Goal: Information Seeking & Learning: Learn about a topic

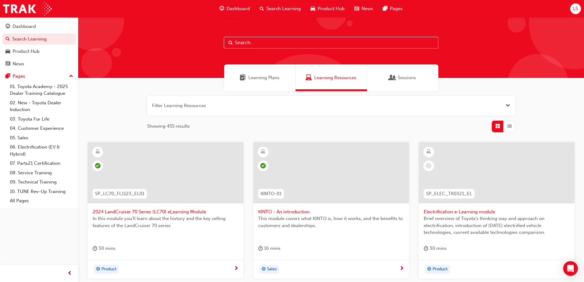
scroll to position [61, 0]
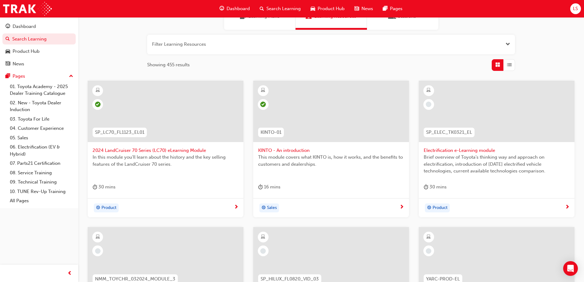
click at [473, 151] on span "Electrification e-Learning module" at bounding box center [497, 150] width 146 height 7
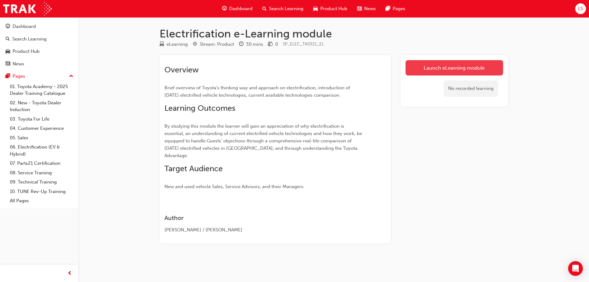
click at [464, 65] on link "Launch eLearning module" at bounding box center [453, 67] width 97 height 15
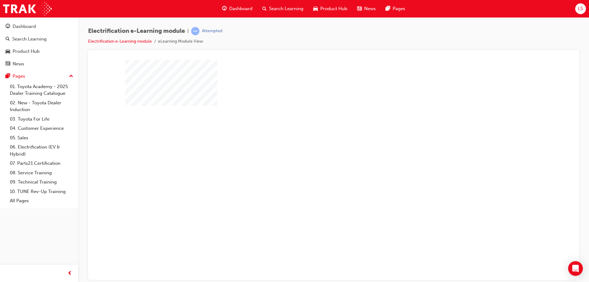
click at [316, 152] on div "play" at bounding box center [316, 152] width 0 height 0
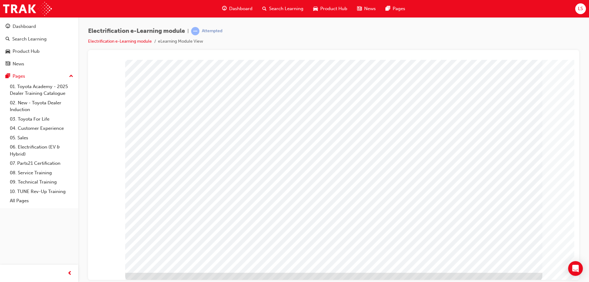
scroll to position [10, 0]
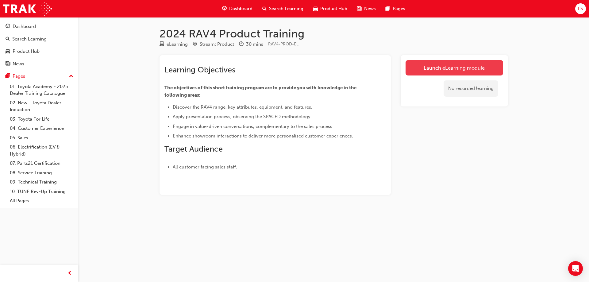
click at [474, 64] on link "Launch eLearning module" at bounding box center [453, 67] width 97 height 15
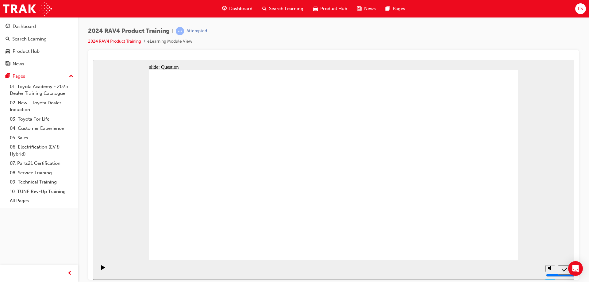
radio input "true"
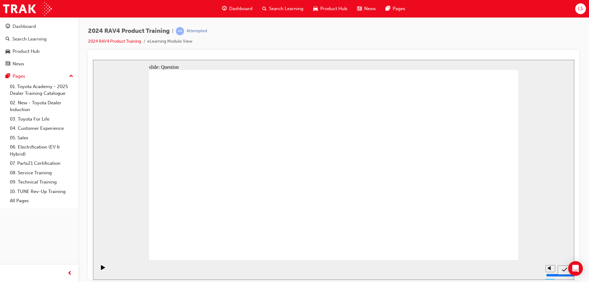
radio input "true"
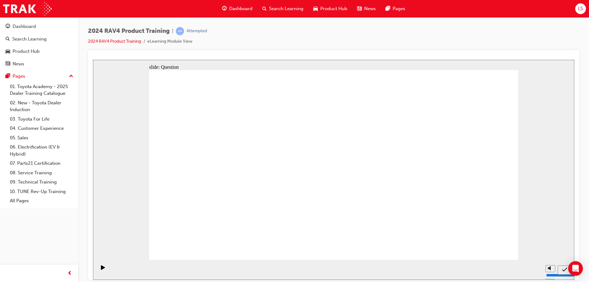
drag, startPoint x: 322, startPoint y: 167, endPoint x: 335, endPoint y: 168, distance: 13.2
radio input "true"
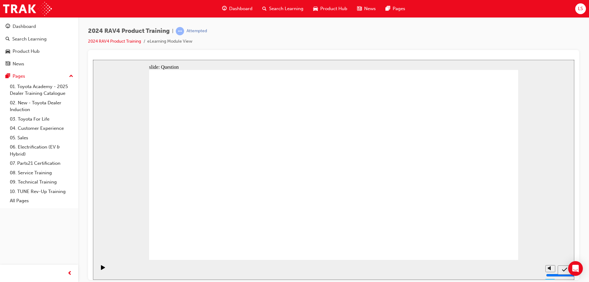
drag, startPoint x: 298, startPoint y: 210, endPoint x: 339, endPoint y: 187, distance: 47.2
drag, startPoint x: 454, startPoint y: 140, endPoint x: 305, endPoint y: 204, distance: 162.0
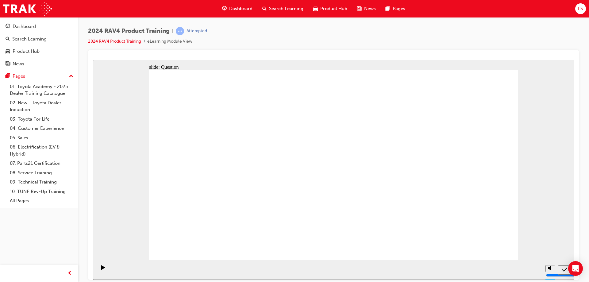
drag, startPoint x: 289, startPoint y: 159, endPoint x: 430, endPoint y: 222, distance: 154.6
drag, startPoint x: 220, startPoint y: 140, endPoint x: 369, endPoint y: 203, distance: 161.5
drag, startPoint x: 364, startPoint y: 148, endPoint x: 225, endPoint y: 210, distance: 152.3
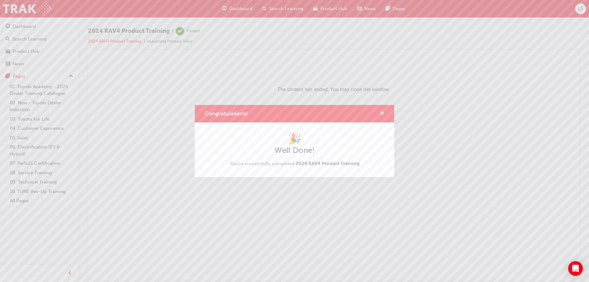
click at [382, 113] on span "cross-icon" at bounding box center [381, 114] width 5 height 6
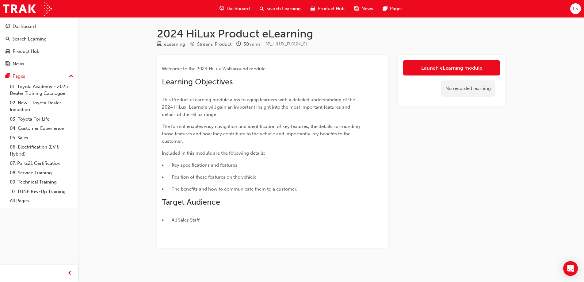
scroll to position [1, 0]
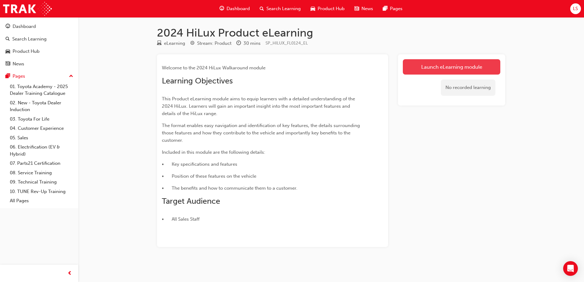
click at [437, 62] on link "Launch eLearning module" at bounding box center [451, 66] width 97 height 15
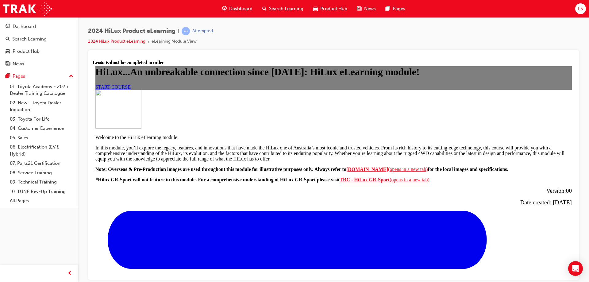
click at [131, 89] on span "START COURSE" at bounding box center [112, 86] width 35 height 5
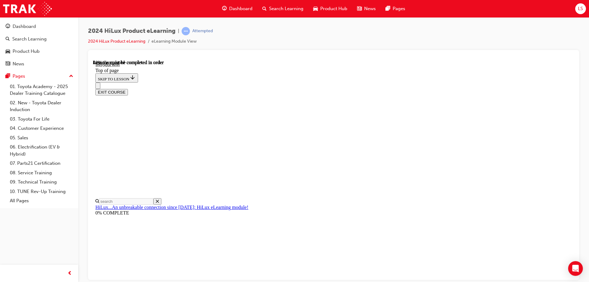
scroll to position [264, 0]
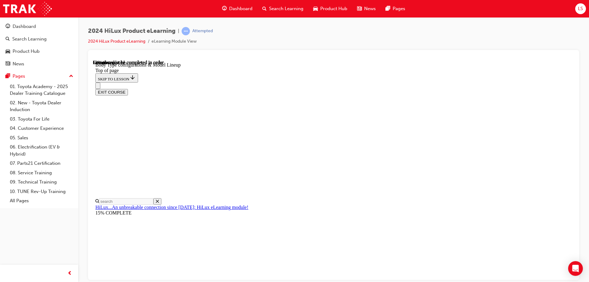
scroll to position [283, 0]
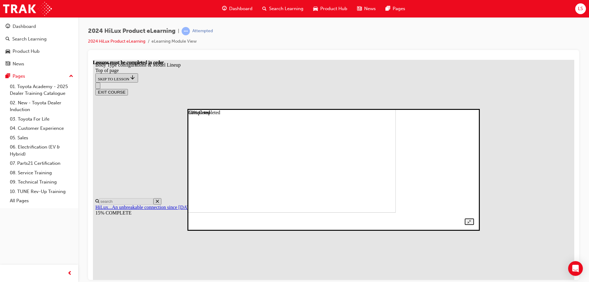
click at [378, 150] on img at bounding box center [259, 158] width 271 height 109
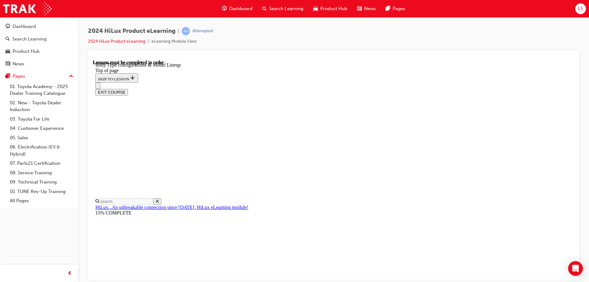
scroll to position [222, 0]
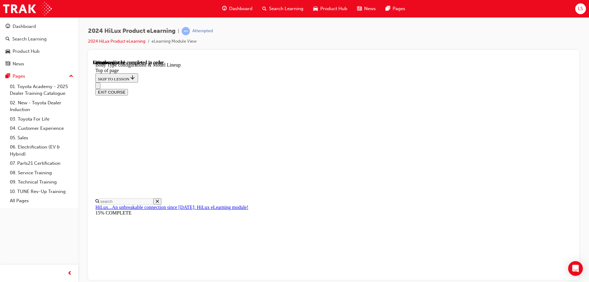
scroll to position [160, 0]
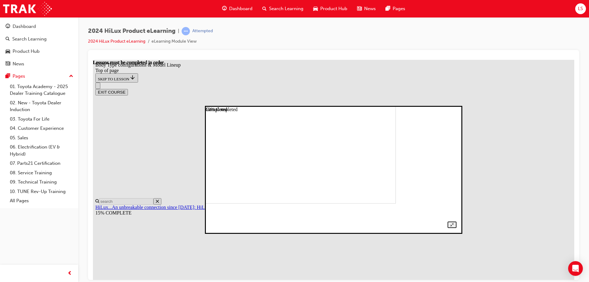
click at [347, 150] on img at bounding box center [277, 146] width 237 height 115
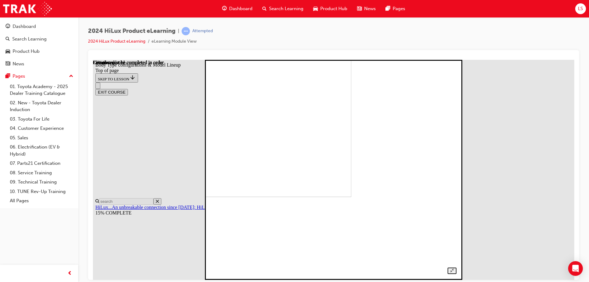
click at [350, 191] on img at bounding box center [232, 87] width 237 height 220
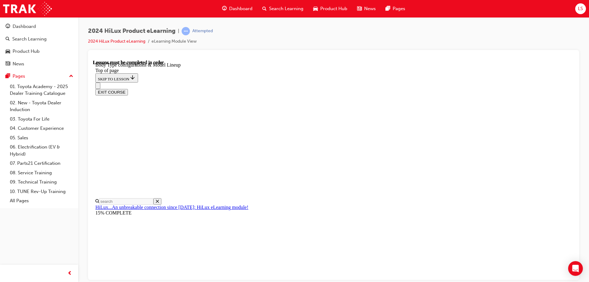
scroll to position [260, 0]
drag, startPoint x: 483, startPoint y: 154, endPoint x: 487, endPoint y: 145, distance: 10.0
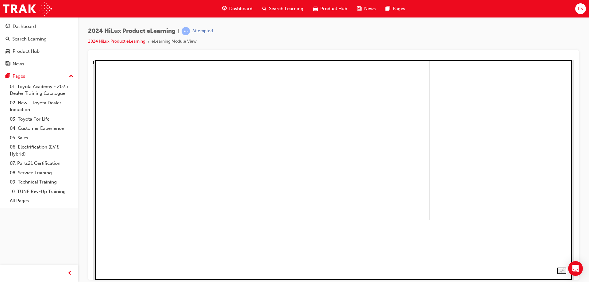
click at [429, 166] on img at bounding box center [201, 110] width 456 height 220
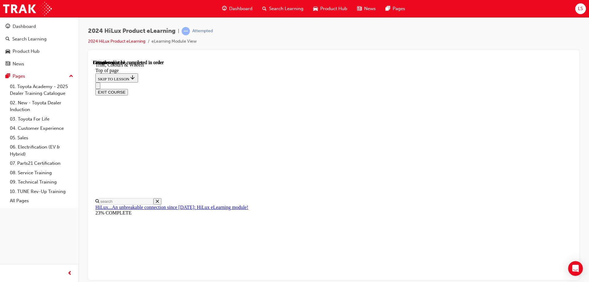
scroll to position [877, 0]
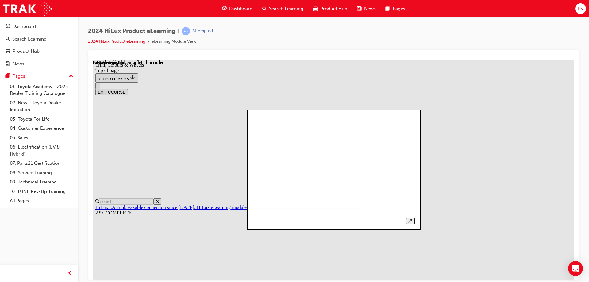
click at [330, 161] on img at bounding box center [288, 154] width 153 height 107
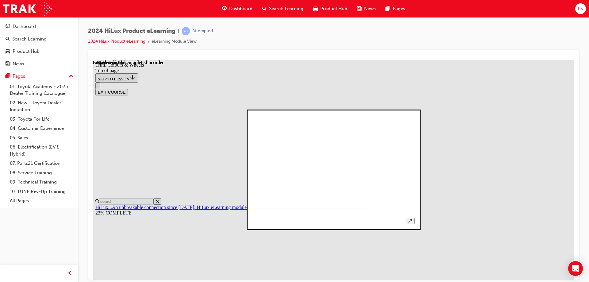
click at [330, 161] on img at bounding box center [288, 154] width 153 height 107
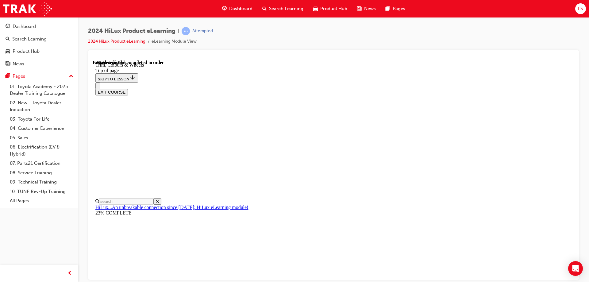
click at [436, 82] on div "EXIT COURSE" at bounding box center [330, 88] width 471 height 13
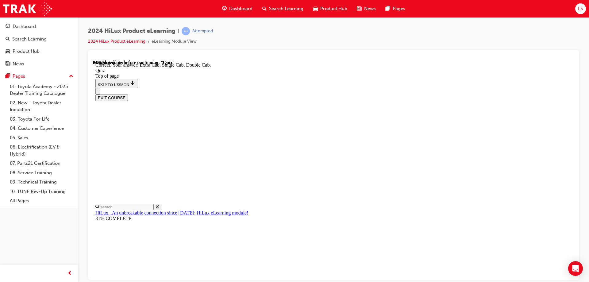
scroll to position [156, 0]
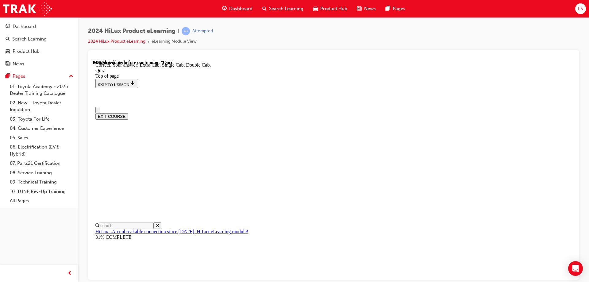
scroll to position [31, 0]
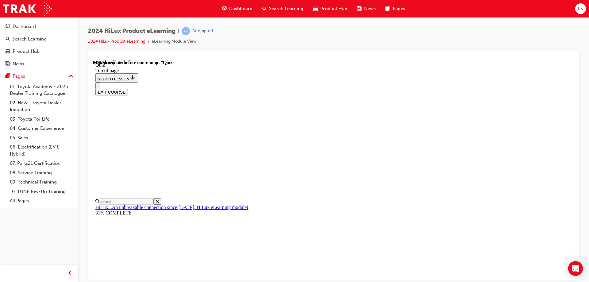
scroll to position [61, 0]
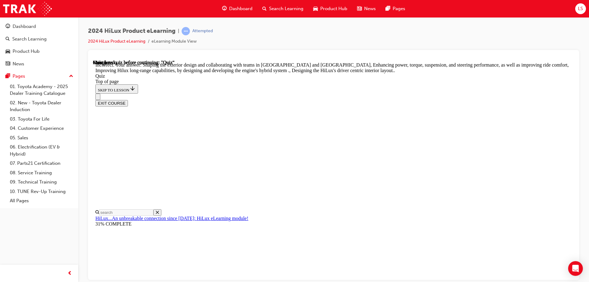
scroll to position [139, 0]
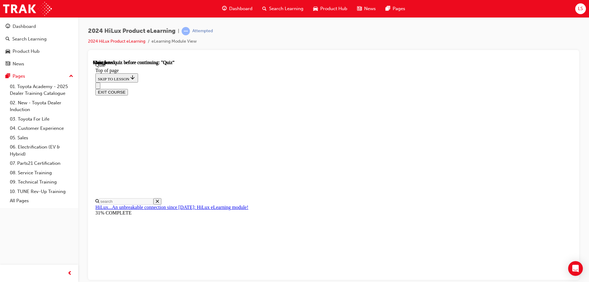
scroll to position [113, 0]
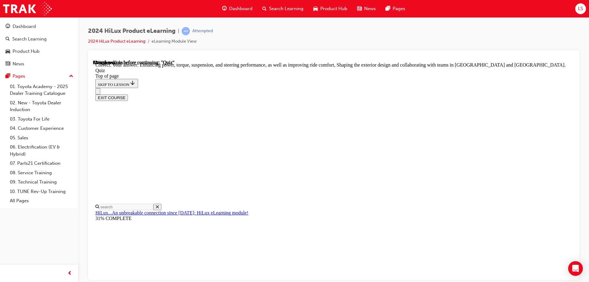
scroll to position [139, 0]
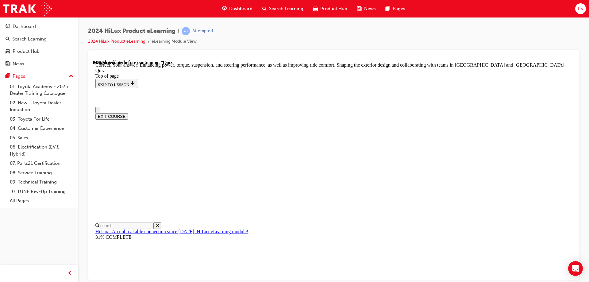
scroll to position [61, 0]
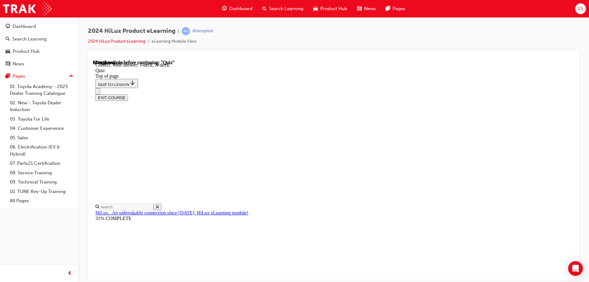
scroll to position [111, 0]
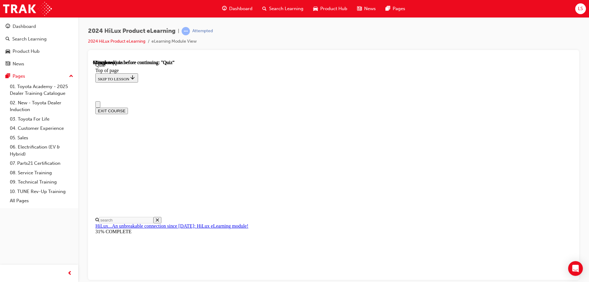
scroll to position [61, 0]
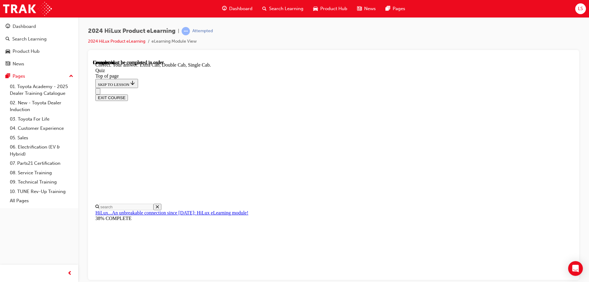
scroll to position [156, 0]
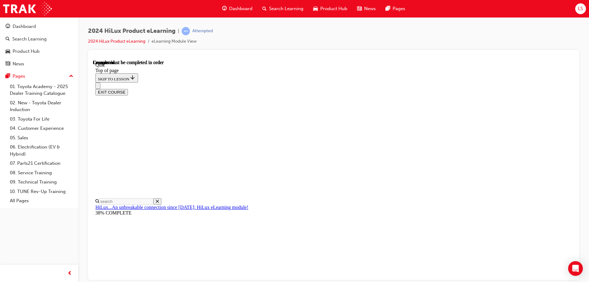
scroll to position [113, 0]
drag, startPoint x: 410, startPoint y: 210, endPoint x: 377, endPoint y: 120, distance: 96.5
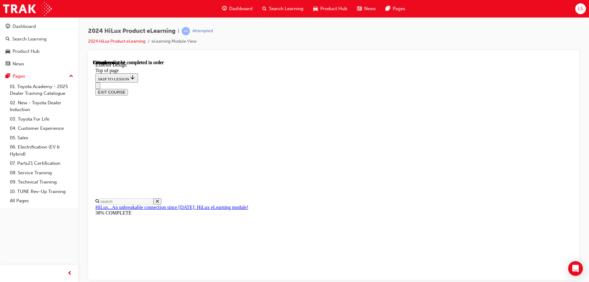
scroll to position [571, 0]
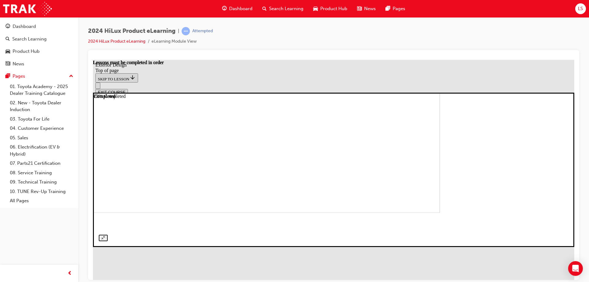
click at [438, 166] on img at bounding box center [199, 145] width 481 height 135
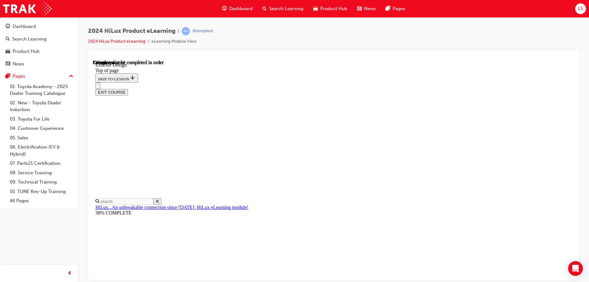
scroll to position [749, 0]
click at [402, 82] on div "EXIT COURSE" at bounding box center [330, 88] width 471 height 13
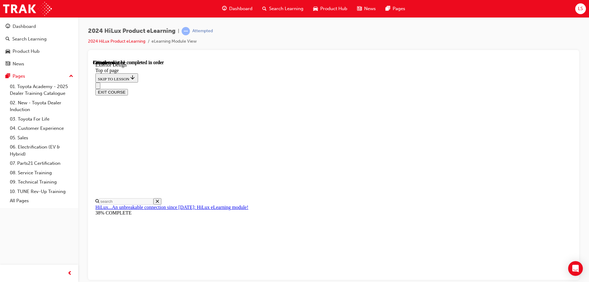
click at [335, 82] on div "EXIT COURSE" at bounding box center [330, 88] width 471 height 13
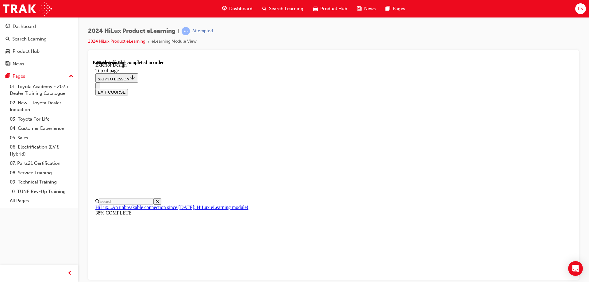
click at [444, 82] on div "EXIT COURSE" at bounding box center [330, 88] width 471 height 13
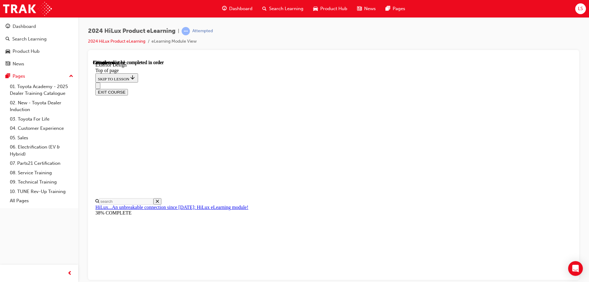
click at [322, 82] on div "EXIT COURSE" at bounding box center [330, 88] width 471 height 13
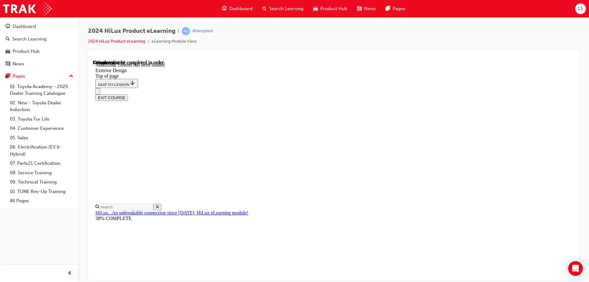
scroll to position [1094, 0]
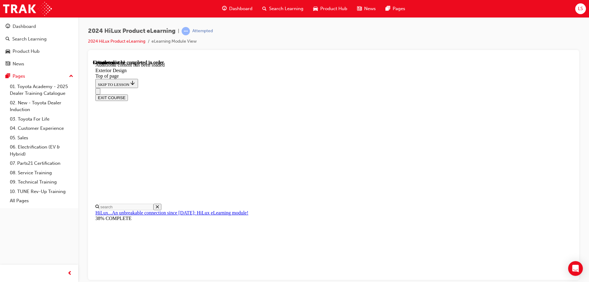
scroll to position [1467, 0]
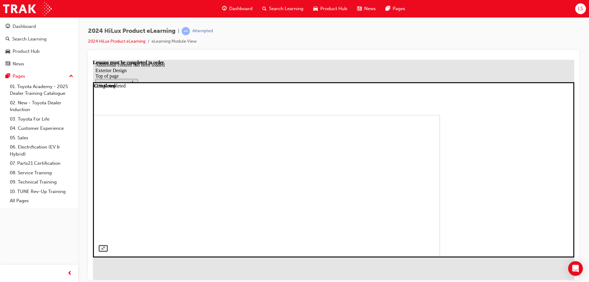
click at [314, 115] on img at bounding box center [199, 193] width 481 height 156
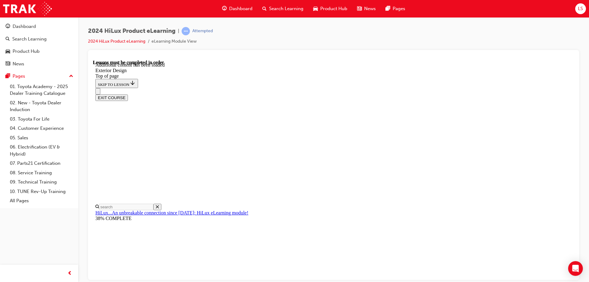
scroll to position [1590, 0]
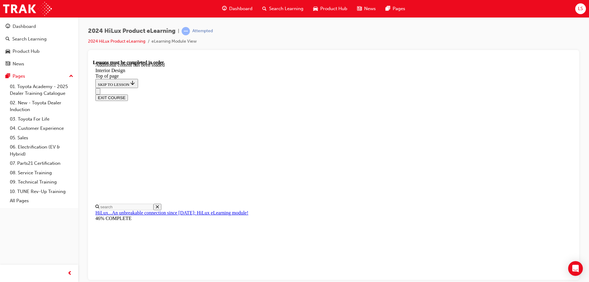
scroll to position [82, 0]
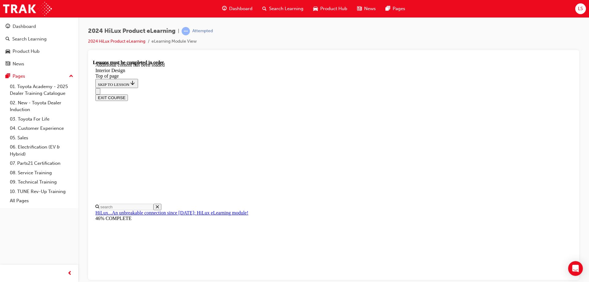
scroll to position [376, 0]
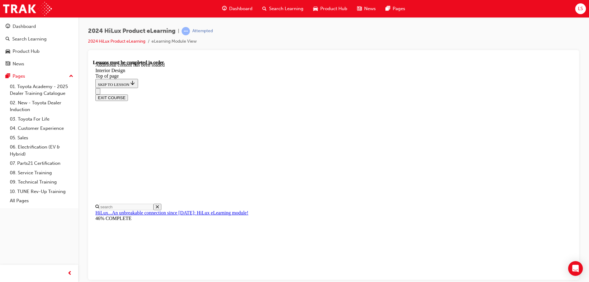
scroll to position [362, 0]
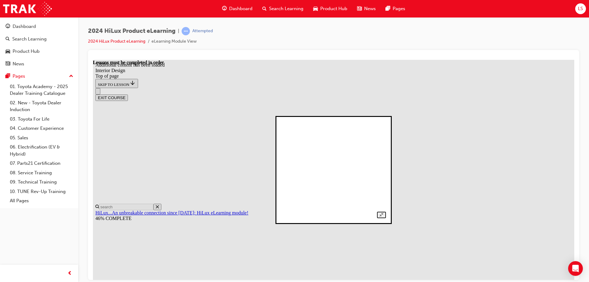
click at [271, 176] on img at bounding box center [224, 193] width 96 height 94
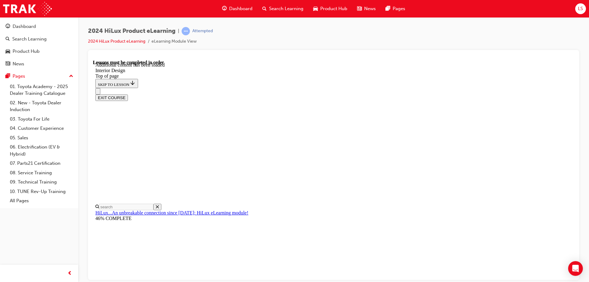
scroll to position [123, 0]
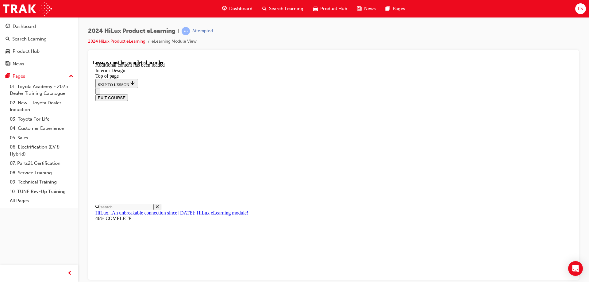
drag, startPoint x: 369, startPoint y: 143, endPoint x: 343, endPoint y: 207, distance: 69.7
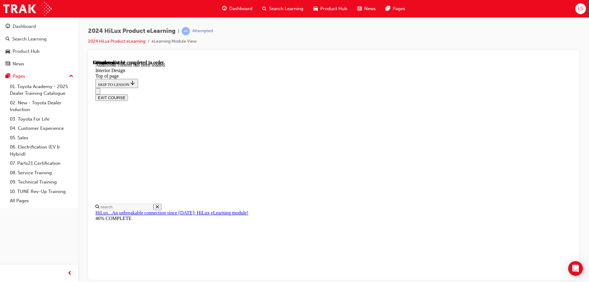
drag, startPoint x: 462, startPoint y: 196, endPoint x: 469, endPoint y: 247, distance: 51.5
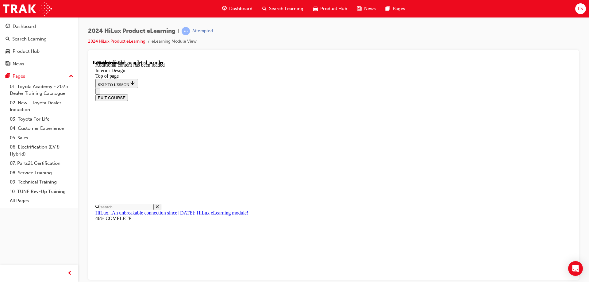
scroll to position [1042, 0]
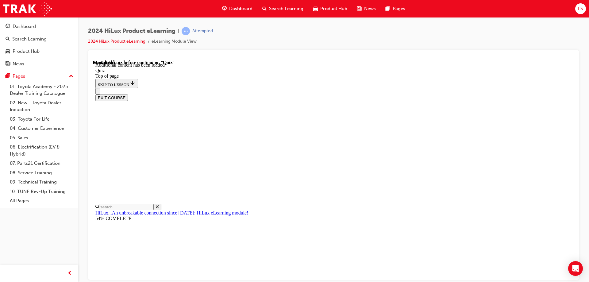
drag, startPoint x: 374, startPoint y: 253, endPoint x: 360, endPoint y: 243, distance: 17.3
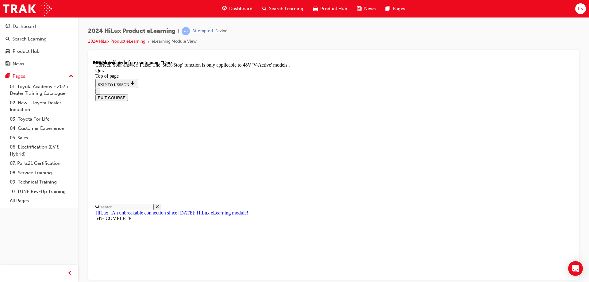
scroll to position [74, 0]
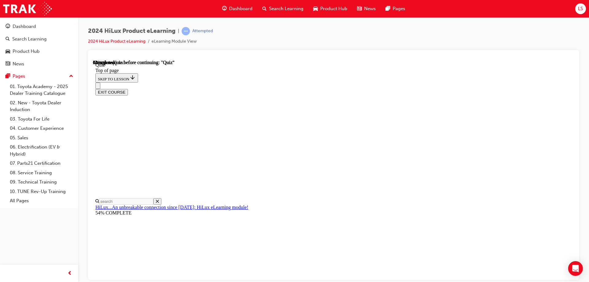
scroll to position [47, 0]
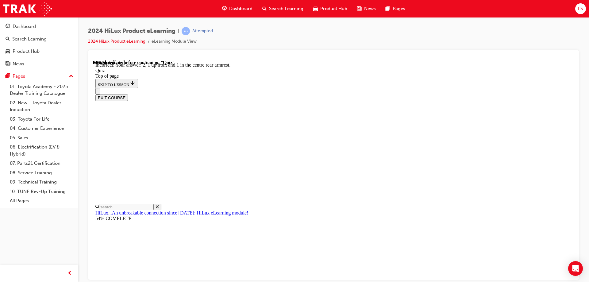
scroll to position [97, 0]
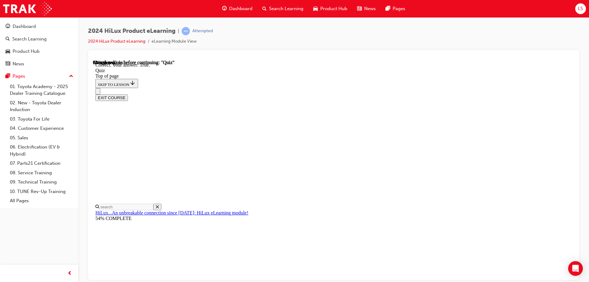
scroll to position [82, 0]
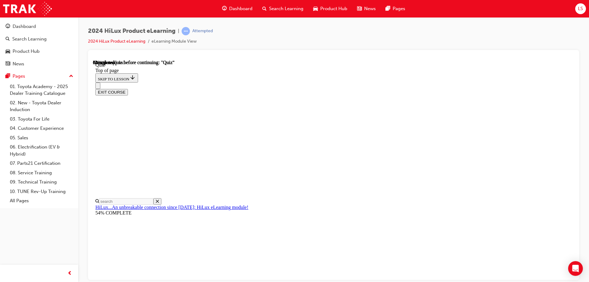
scroll to position [61, 0]
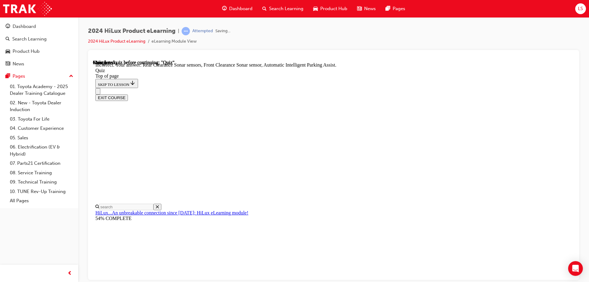
scroll to position [111, 0]
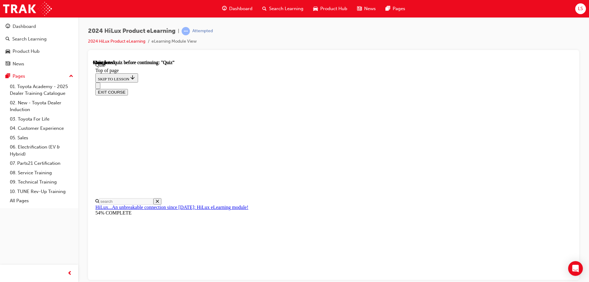
scroll to position [113, 0]
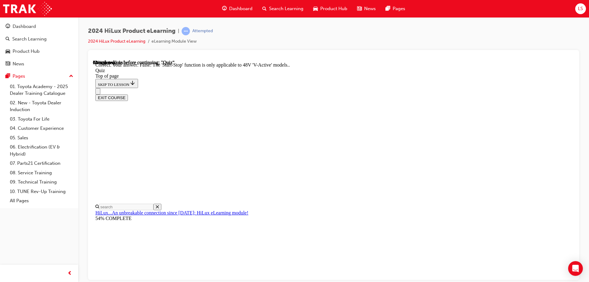
scroll to position [74, 0]
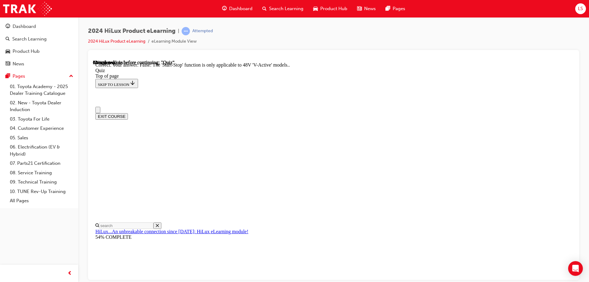
scroll to position [31, 0]
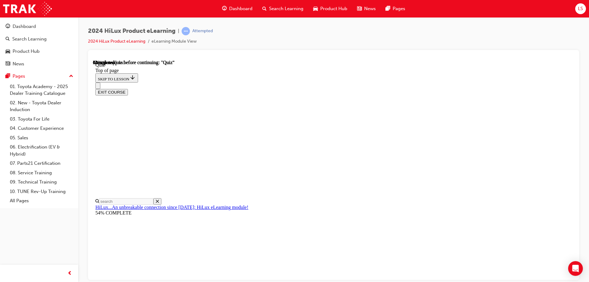
scroll to position [63, 0]
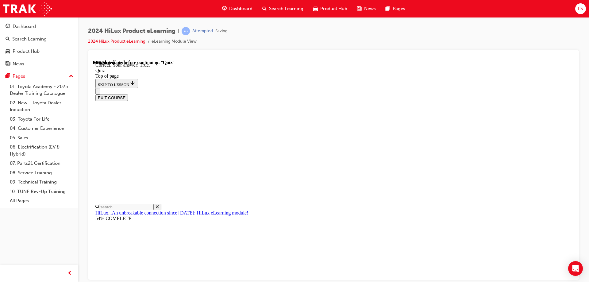
scroll to position [82, 0]
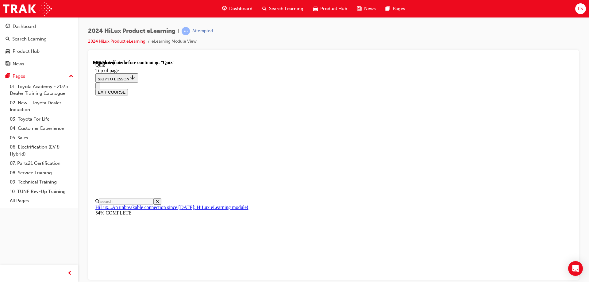
scroll to position [53, 0]
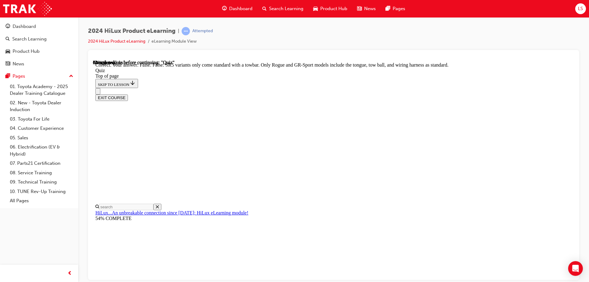
scroll to position [110, 0]
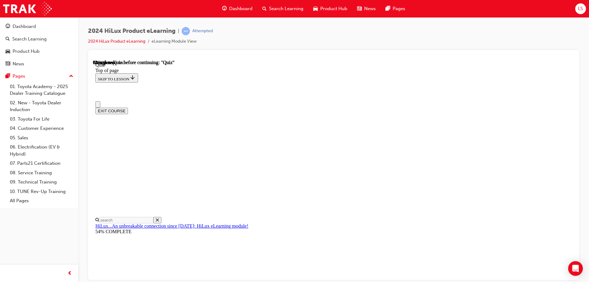
scroll to position [31, 0]
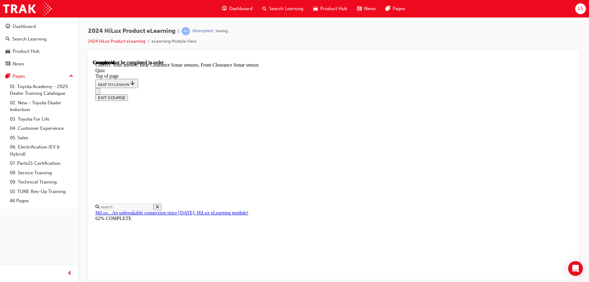
scroll to position [111, 0]
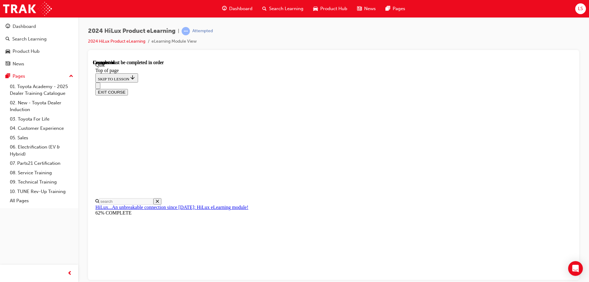
scroll to position [113, 0]
drag, startPoint x: 490, startPoint y: 204, endPoint x: 491, endPoint y: 219, distance: 14.8
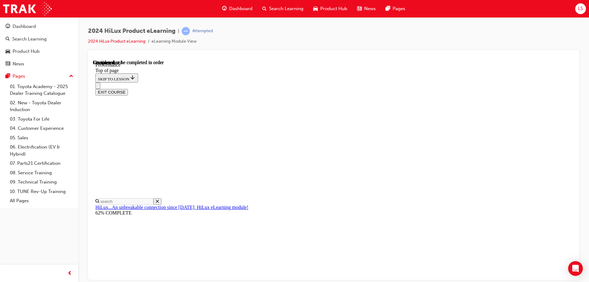
scroll to position [295, 0]
drag, startPoint x: 507, startPoint y: 215, endPoint x: 509, endPoint y: 243, distance: 27.6
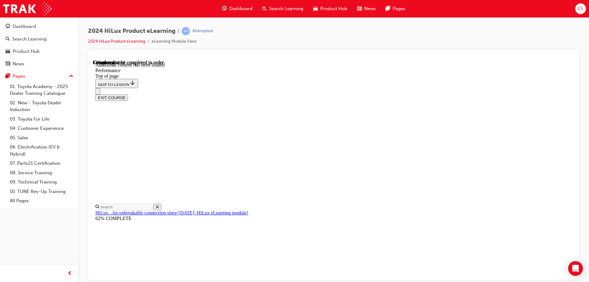
scroll to position [523, 0]
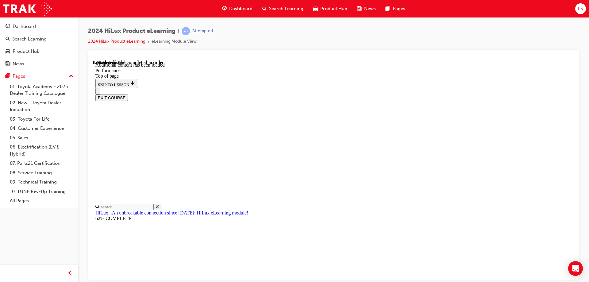
drag, startPoint x: 463, startPoint y: 165, endPoint x: 463, endPoint y: 179, distance: 13.8
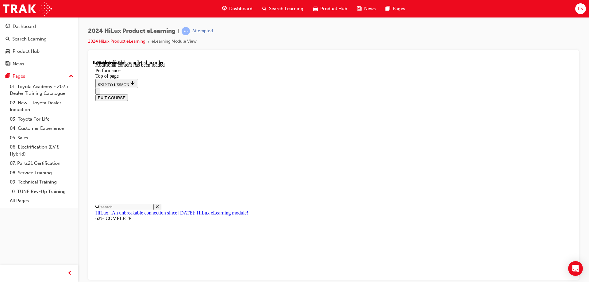
scroll to position [534, 0]
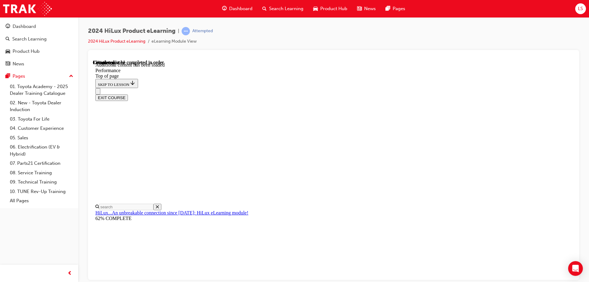
drag, startPoint x: 467, startPoint y: 121, endPoint x: 432, endPoint y: 162, distance: 53.9
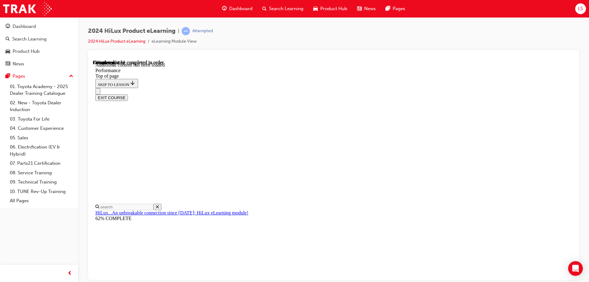
drag, startPoint x: 368, startPoint y: 203, endPoint x: 368, endPoint y: 215, distance: 11.7
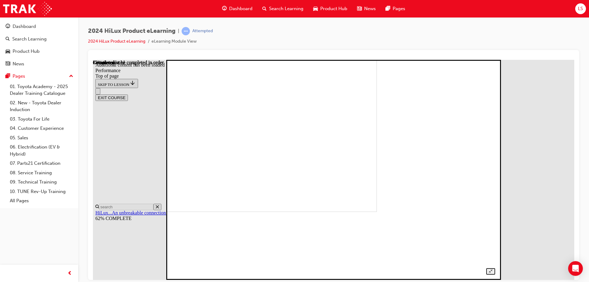
click at [366, 212] on img at bounding box center [220, 108] width 314 height 207
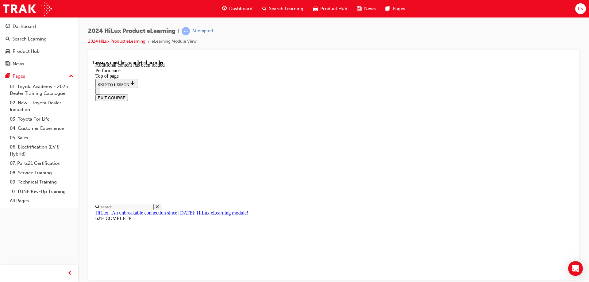
scroll to position [958, 0]
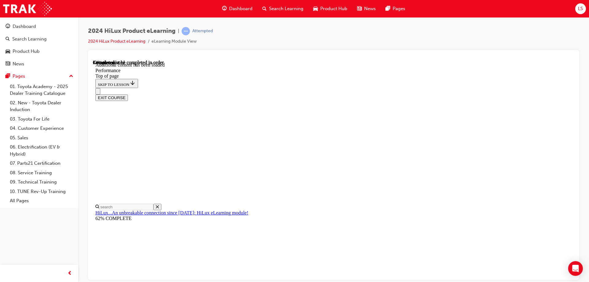
click at [478, 88] on div "EXIT COURSE" at bounding box center [330, 94] width 471 height 13
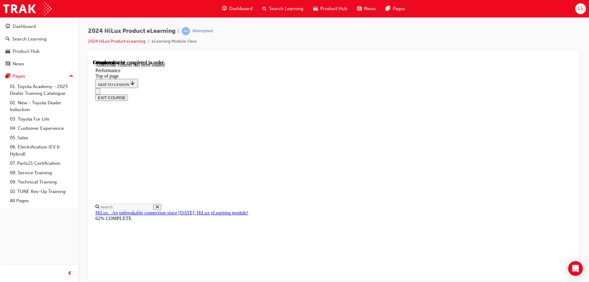
scroll to position [2102, 0]
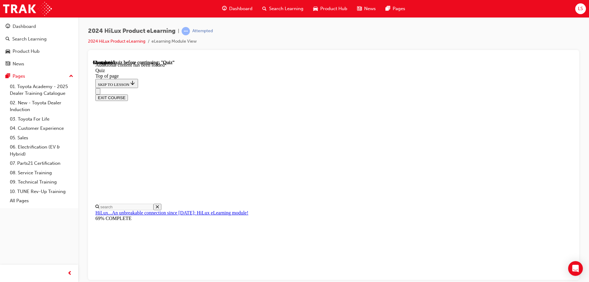
scroll to position [19, 0]
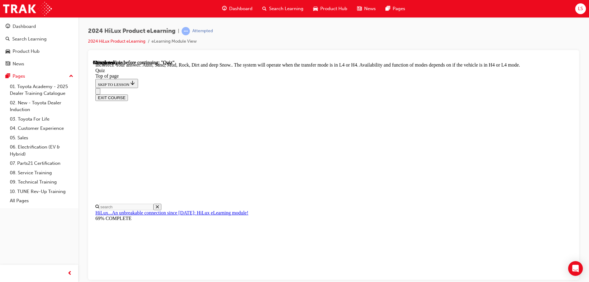
scroll to position [166, 0]
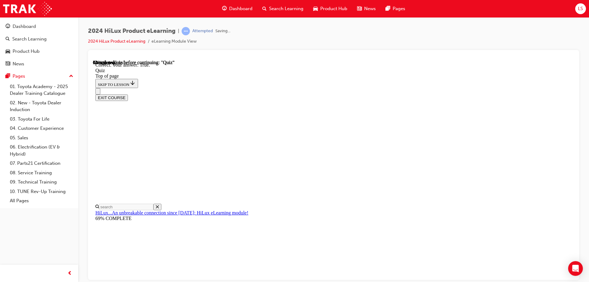
scroll to position [72, 0]
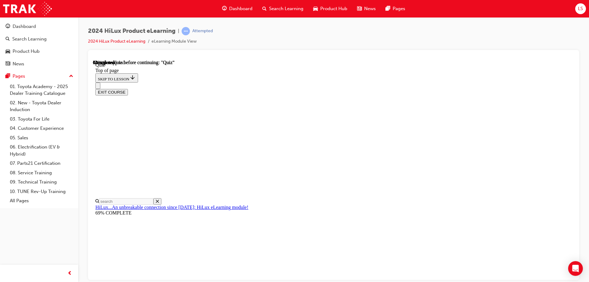
scroll to position [92, 0]
drag, startPoint x: 343, startPoint y: 147, endPoint x: 338, endPoint y: 197, distance: 50.2
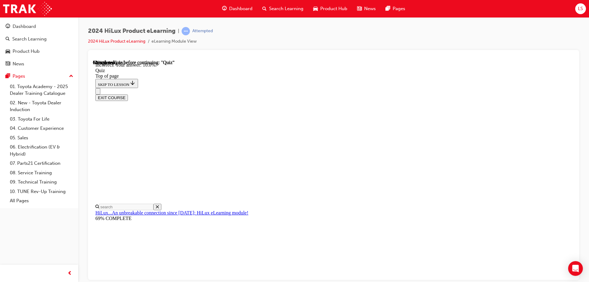
scroll to position [142, 0]
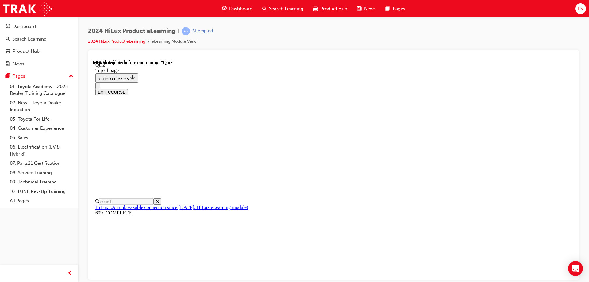
scroll to position [61, 0]
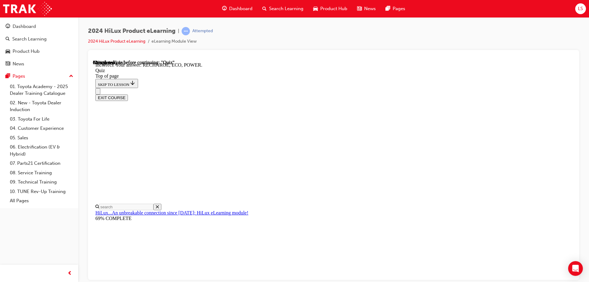
scroll to position [199, 0]
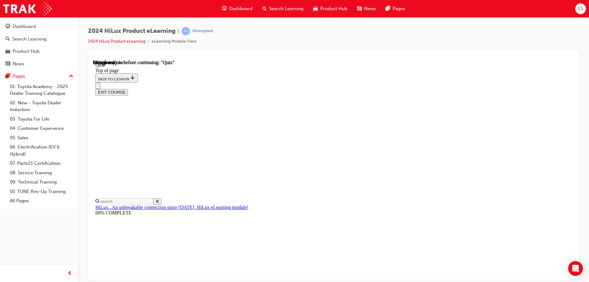
scroll to position [61, 0]
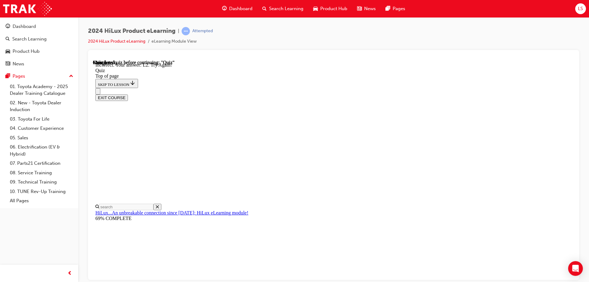
scroll to position [151, 0]
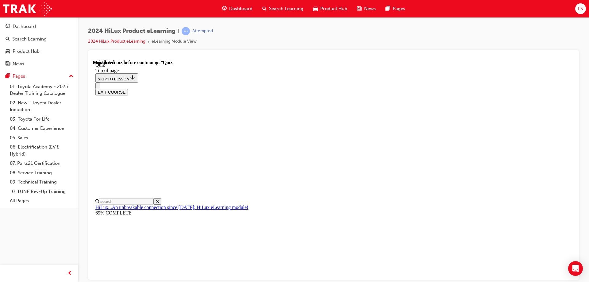
scroll to position [113, 0]
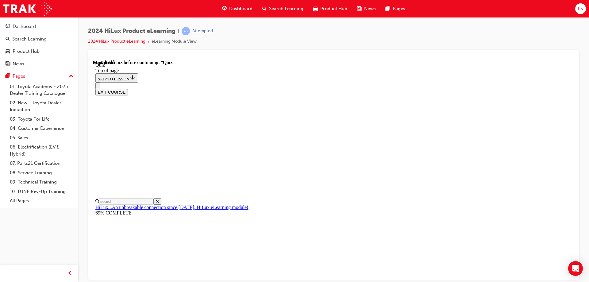
scroll to position [142, 0]
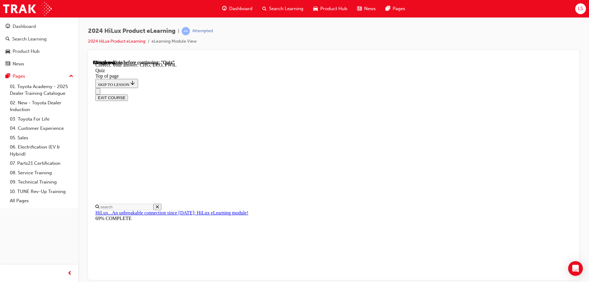
scroll to position [199, 0]
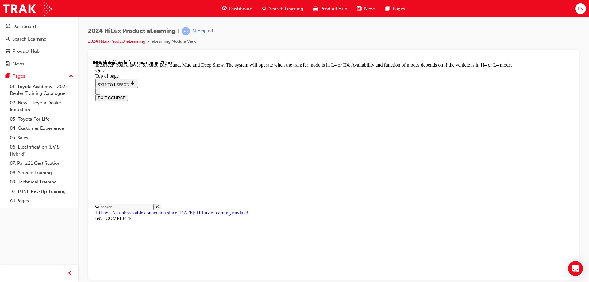
scroll to position [166, 0]
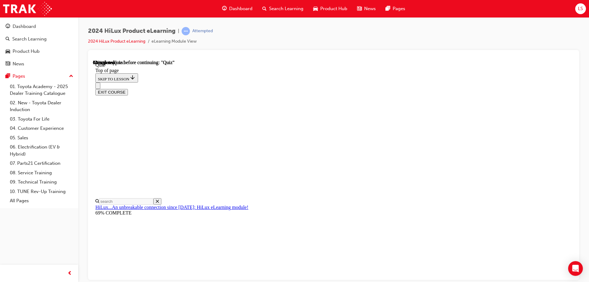
scroll to position [61, 0]
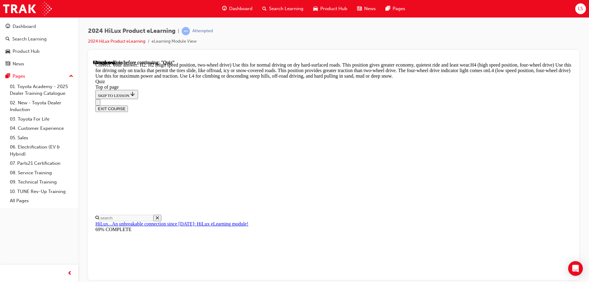
scroll to position [217, 0]
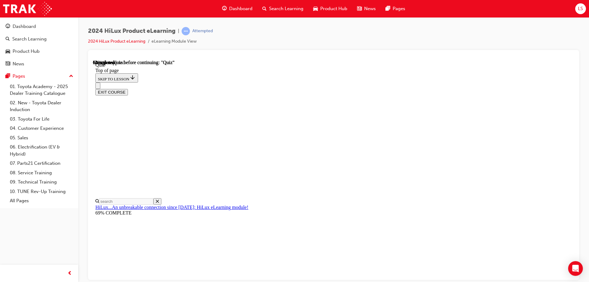
scroll to position [61, 0]
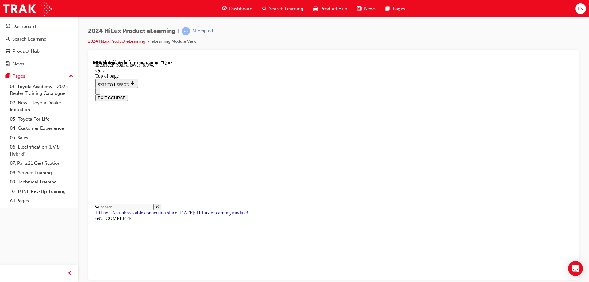
scroll to position [142, 0]
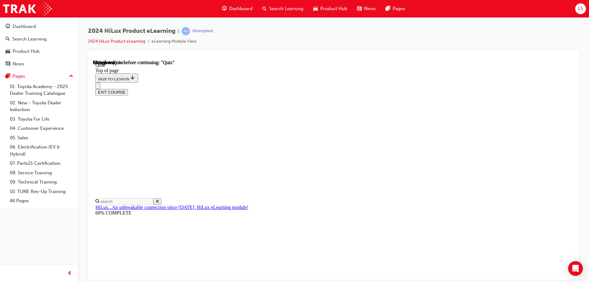
scroll to position [53, 0]
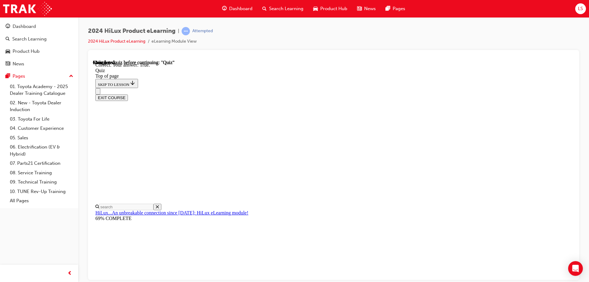
scroll to position [72, 0]
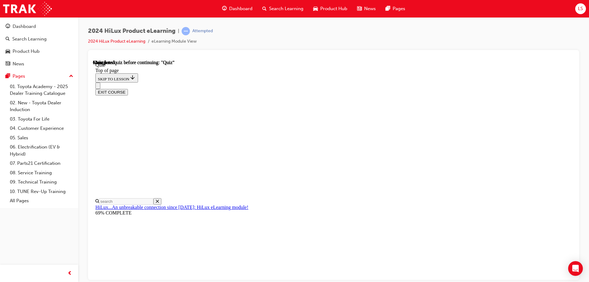
scroll to position [113, 0]
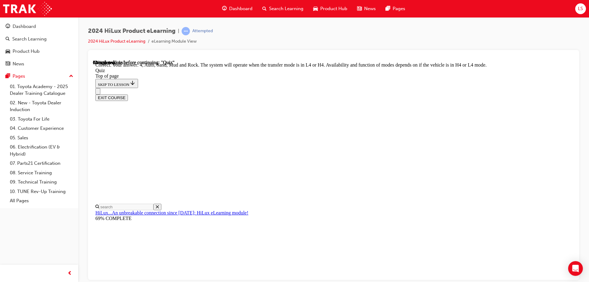
scroll to position [166, 0]
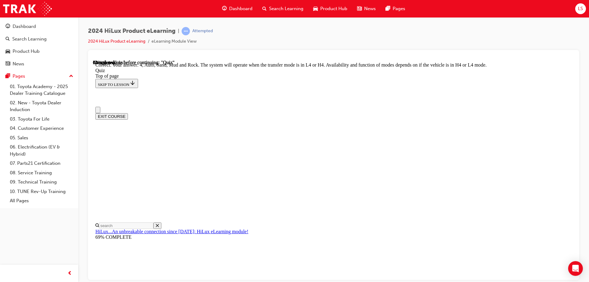
scroll to position [0, 0]
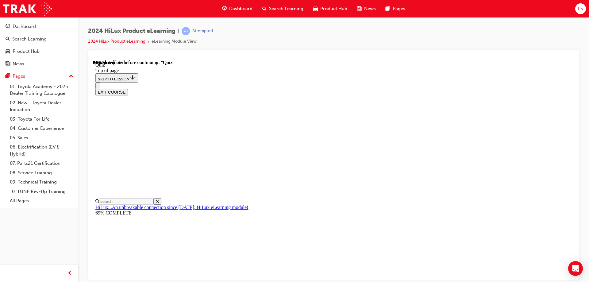
scroll to position [92, 0]
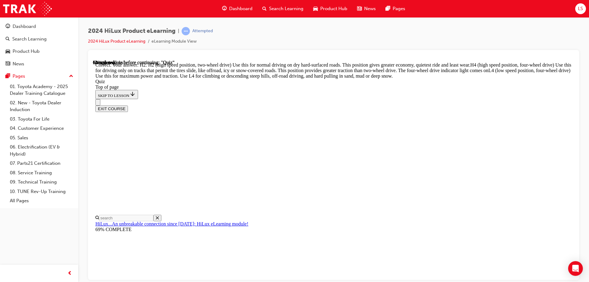
scroll to position [216, 0]
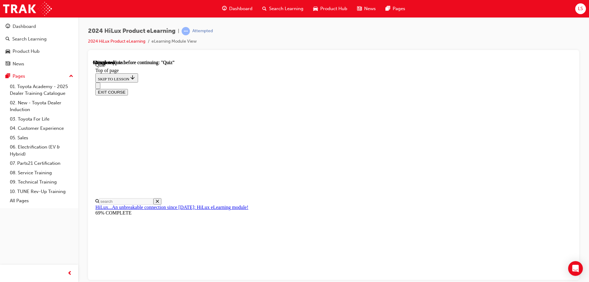
scroll to position [31, 0]
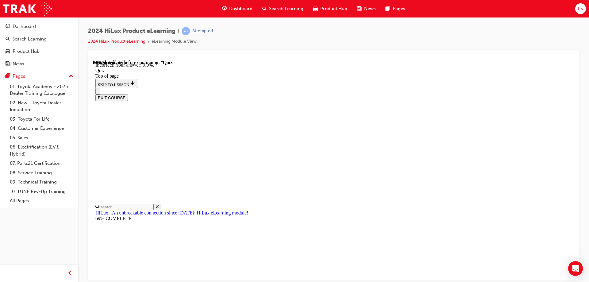
scroll to position [142, 0]
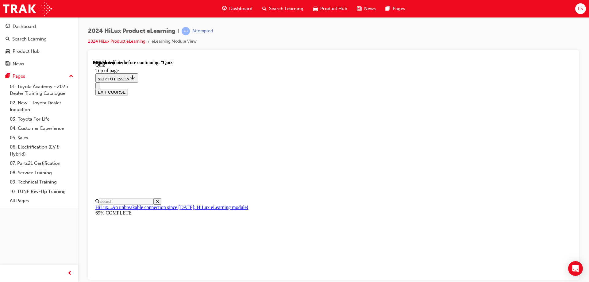
scroll to position [53, 0]
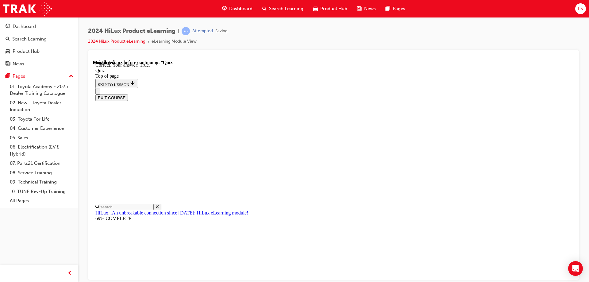
scroll to position [72, 0]
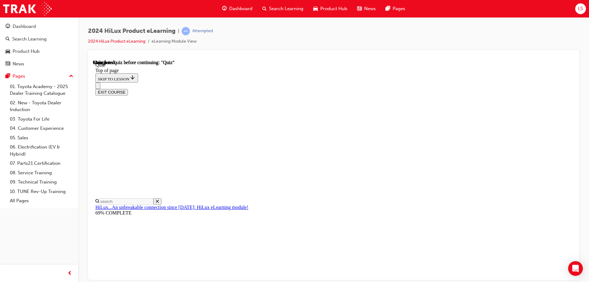
scroll to position [113, 0]
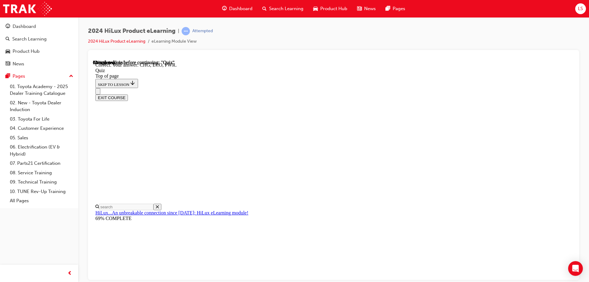
scroll to position [199, 0]
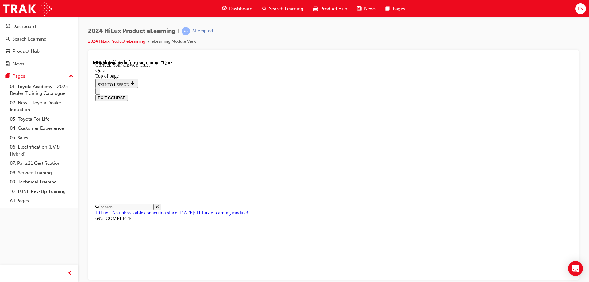
scroll to position [72, 0]
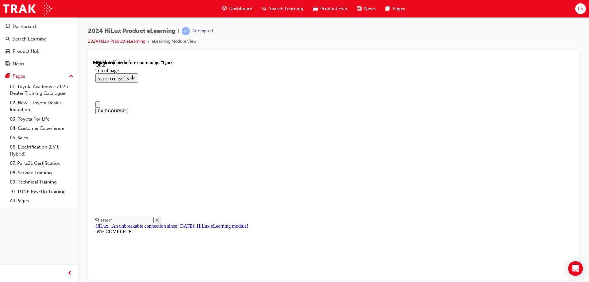
scroll to position [31, 0]
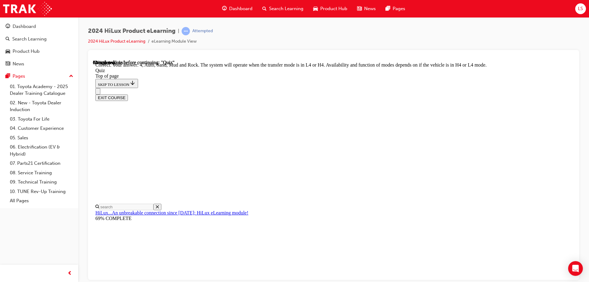
scroll to position [166, 0]
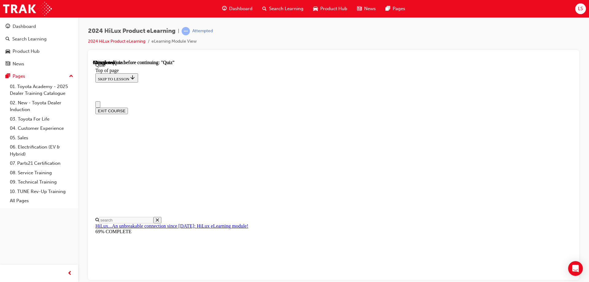
scroll to position [0, 0]
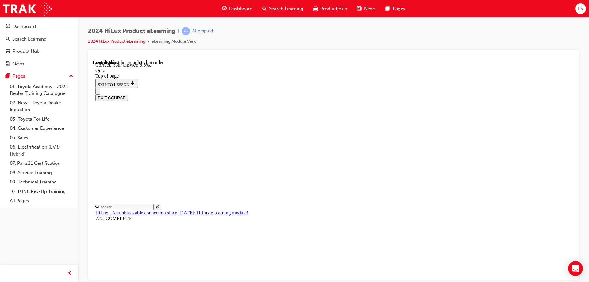
scroll to position [142, 0]
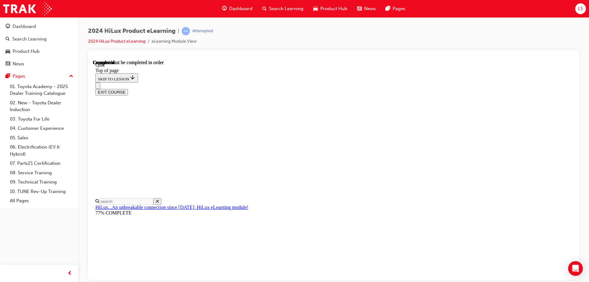
scroll to position [113, 0]
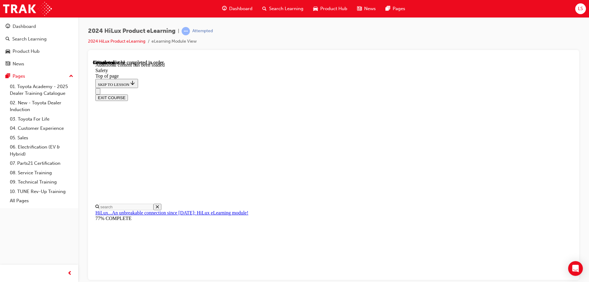
scroll to position [323, 0]
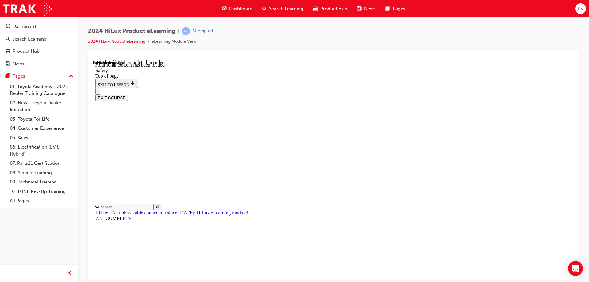
drag, startPoint x: 249, startPoint y: 138, endPoint x: 249, endPoint y: 142, distance: 3.4
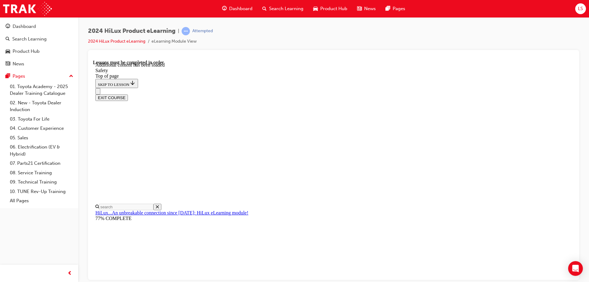
scroll to position [649, 0]
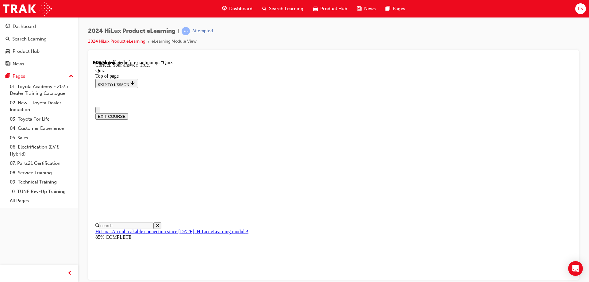
scroll to position [31, 0]
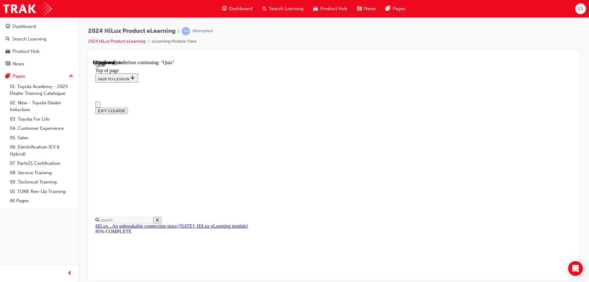
scroll to position [31, 0]
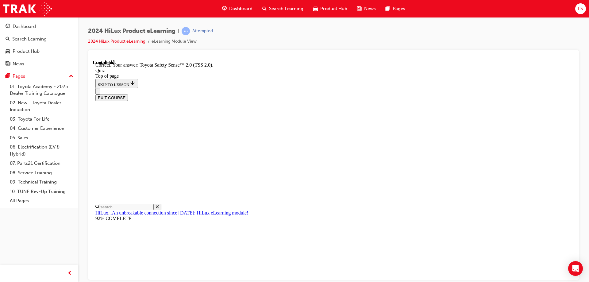
scroll to position [97, 0]
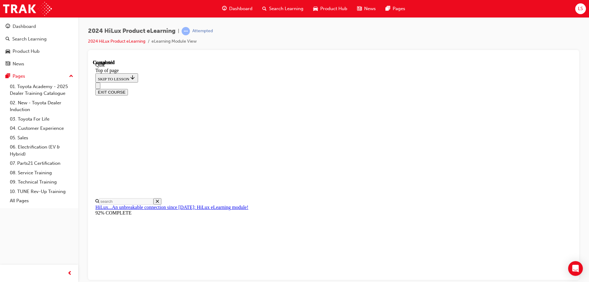
scroll to position [113, 0]
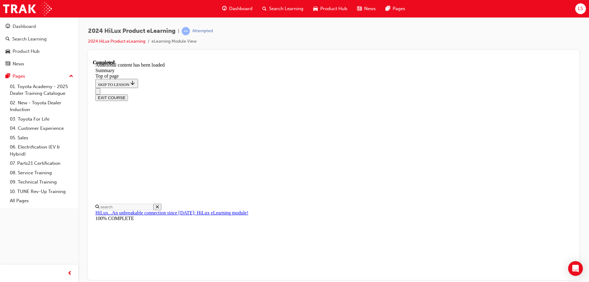
scroll to position [609, 0]
click at [128, 94] on button "EXIT COURSE" at bounding box center [111, 97] width 32 height 6
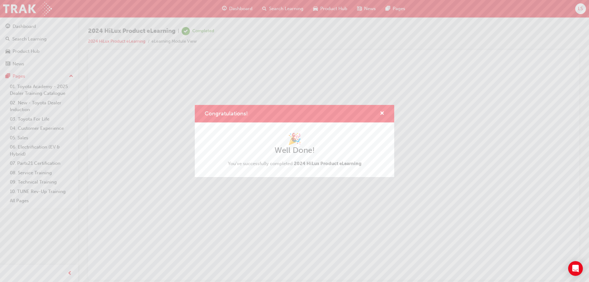
scroll to position [0, 0]
click at [383, 114] on span "cross-icon" at bounding box center [381, 114] width 5 height 6
